Goal: Task Accomplishment & Management: Manage account settings

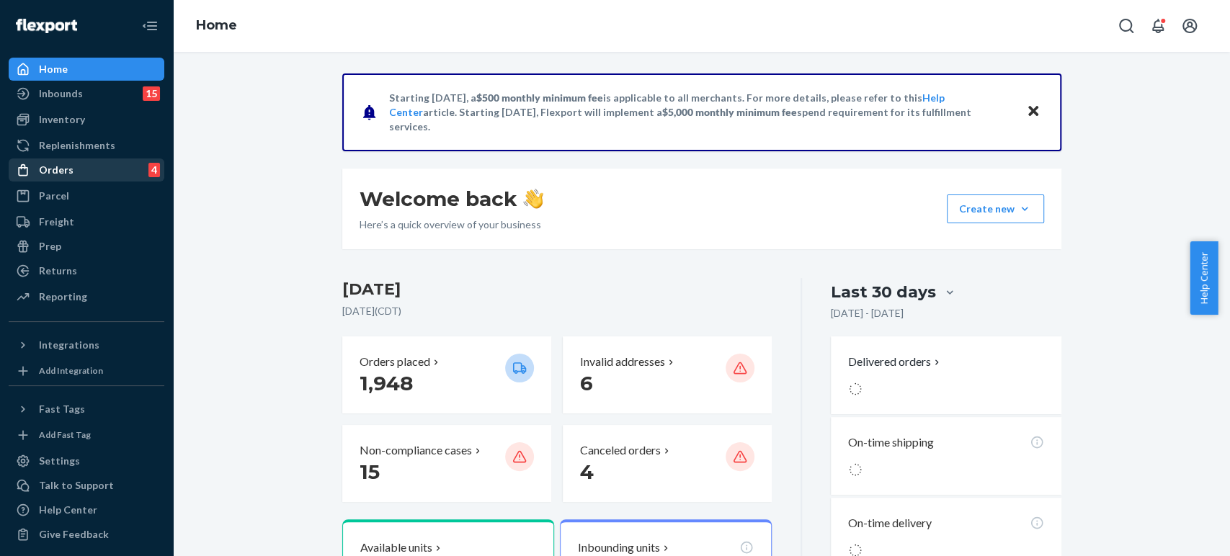
click at [96, 172] on div "Orders 4" at bounding box center [86, 170] width 153 height 20
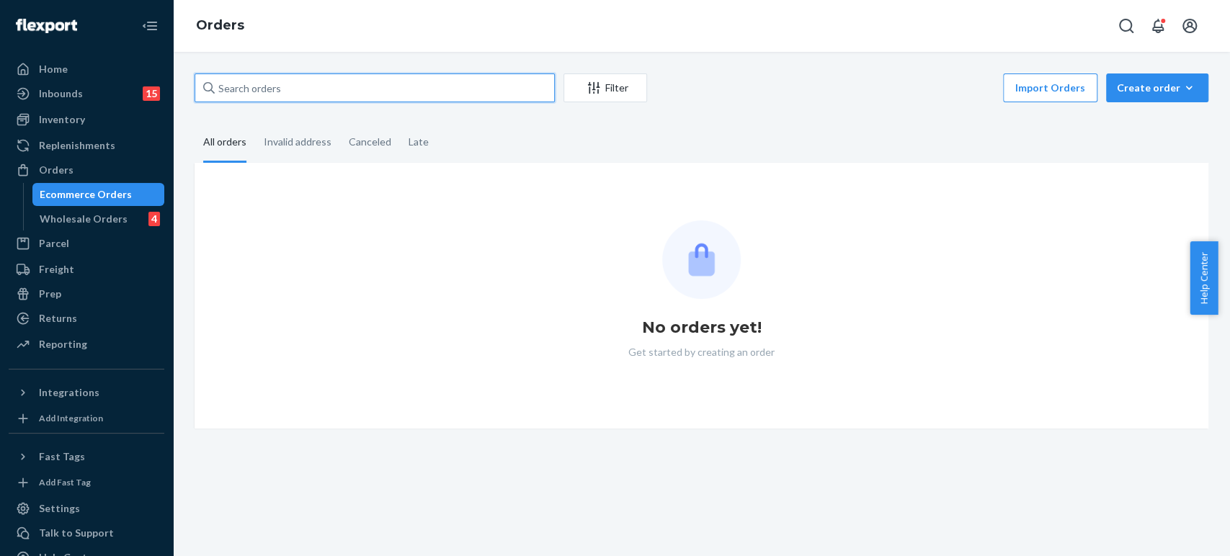
click at [406, 95] on input "text" at bounding box center [375, 88] width 360 height 29
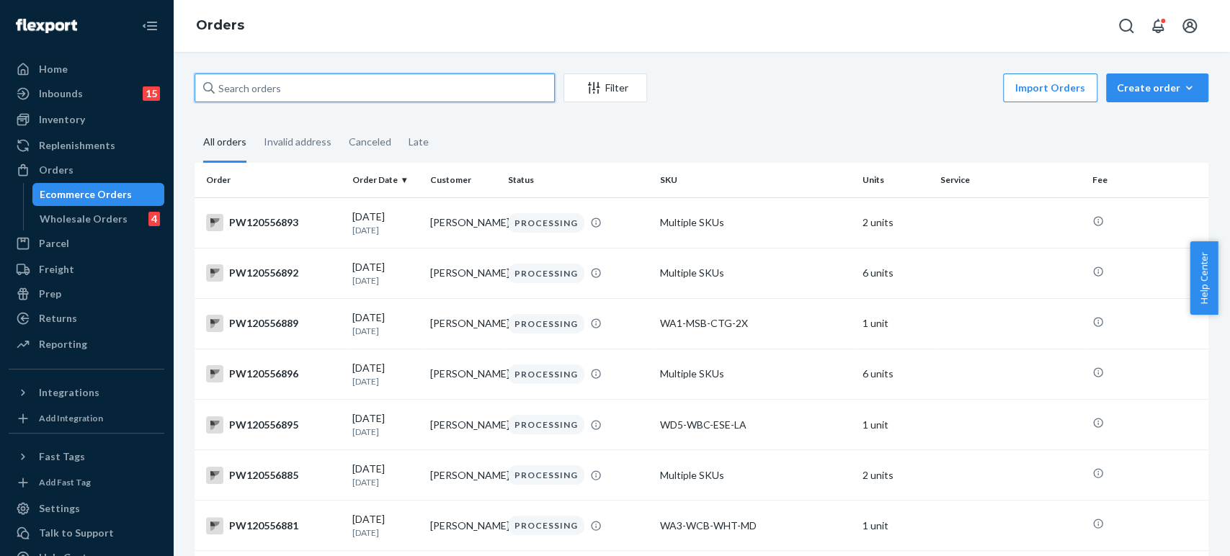
paste input "PW120556661"
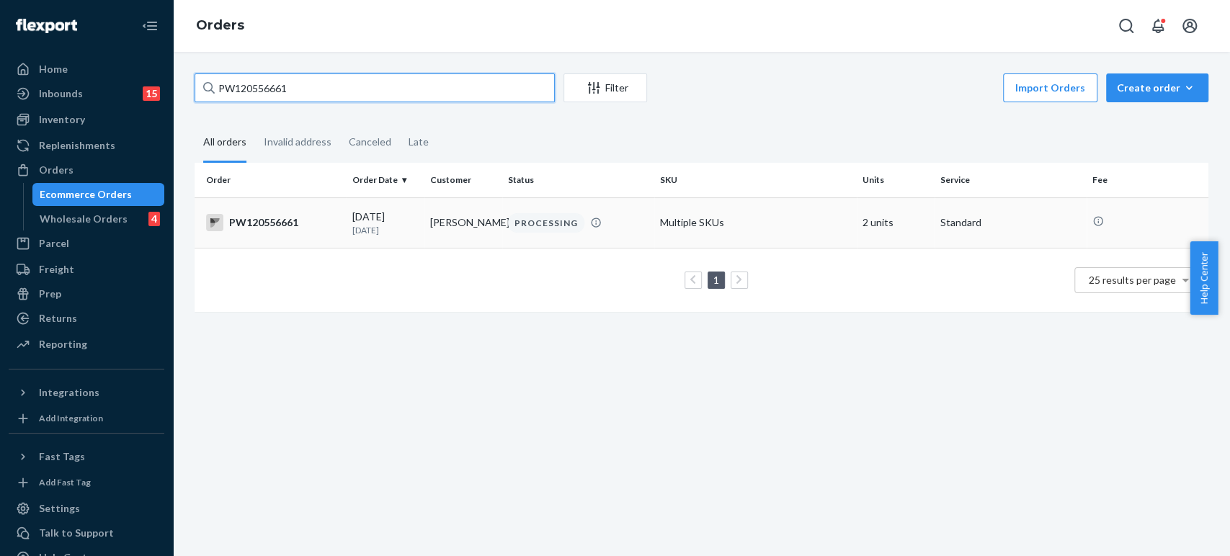
type input "PW120556661"
click at [435, 231] on td "[PERSON_NAME]" at bounding box center [464, 222] width 78 height 50
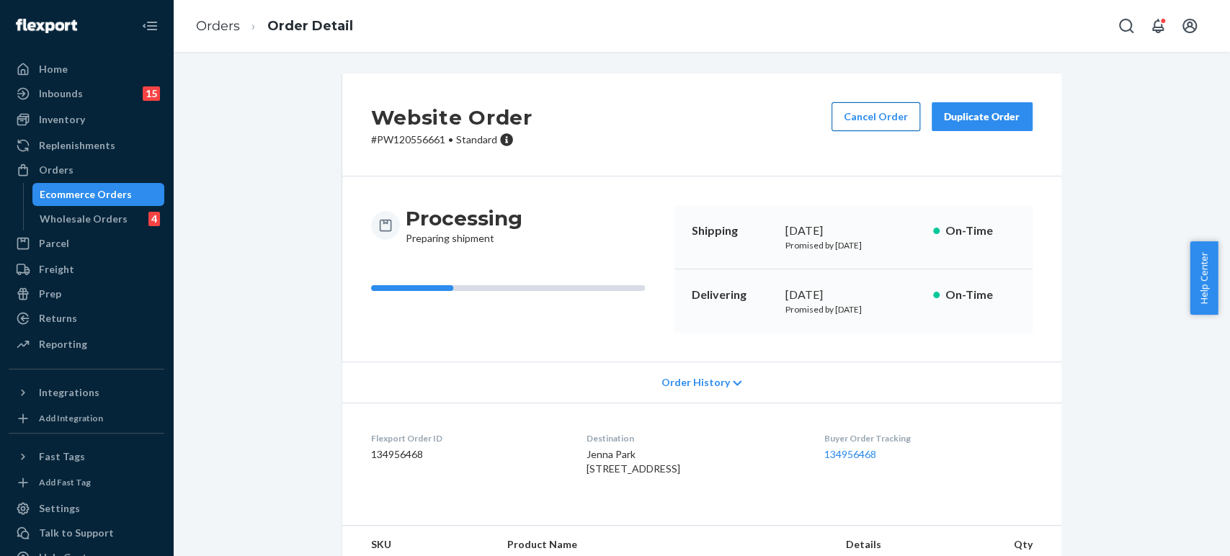
click at [867, 116] on button "Cancel Order" at bounding box center [876, 116] width 89 height 29
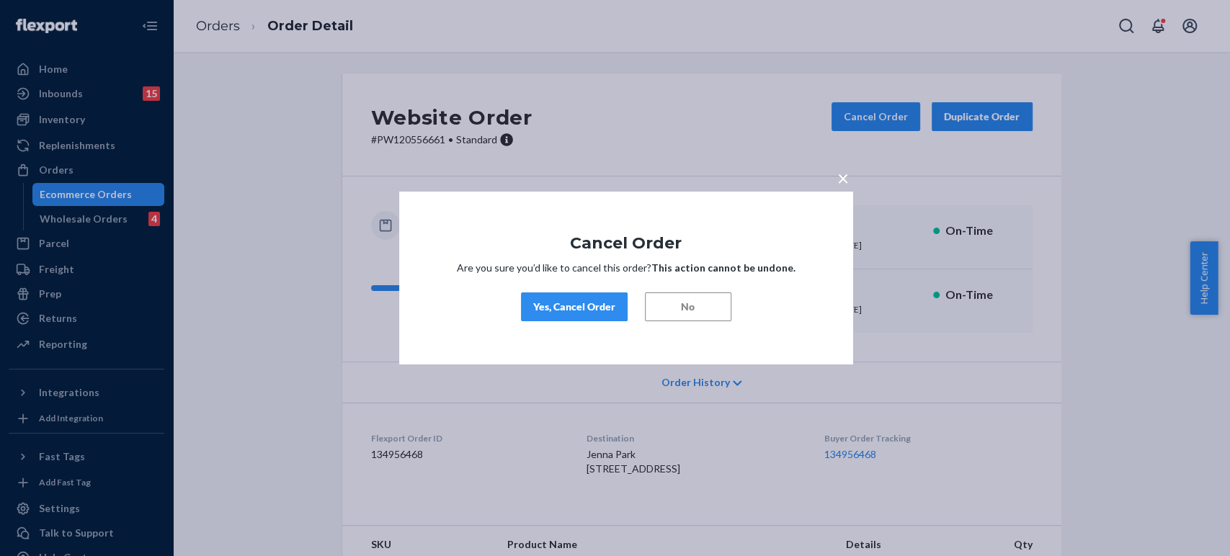
click at [578, 272] on p "Are you sure you’d like to cancel this order? This action cannot be undone." at bounding box center [627, 268] width 368 height 14
click at [576, 296] on button "Yes, Cancel Order" at bounding box center [574, 307] width 107 height 29
